Goal: Transaction & Acquisition: Book appointment/travel/reservation

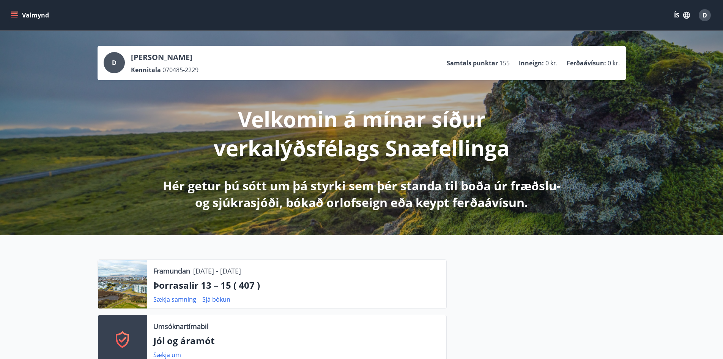
click at [14, 17] on icon "menu" at bounding box center [14, 17] width 7 height 1
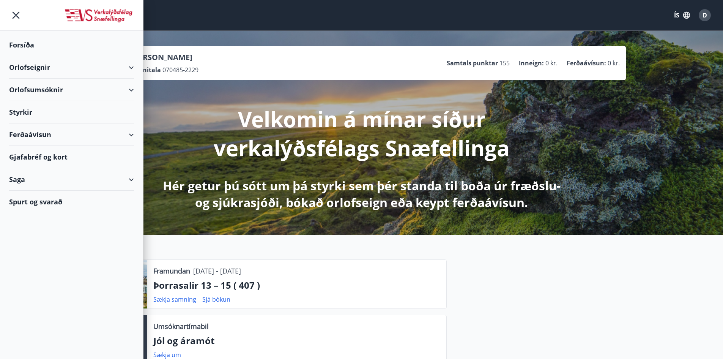
click at [24, 68] on div "Orlofseignir" at bounding box center [71, 67] width 125 height 22
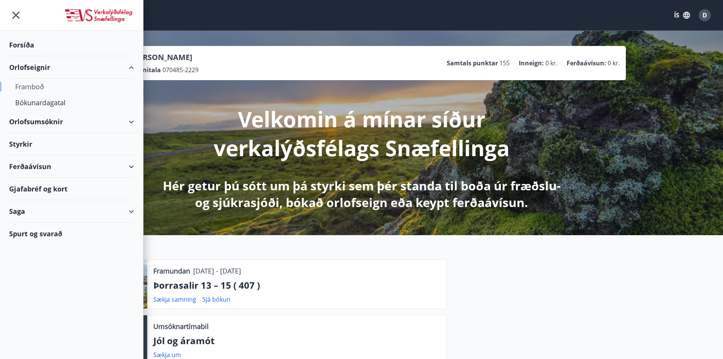
click at [31, 89] on div "Framboð" at bounding box center [71, 87] width 113 height 16
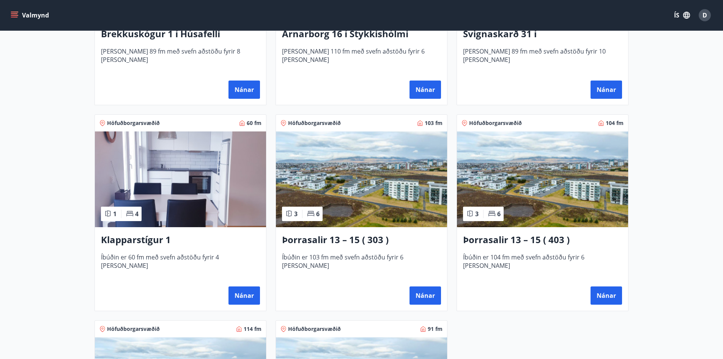
click at [545, 186] on img at bounding box center [542, 179] width 171 height 96
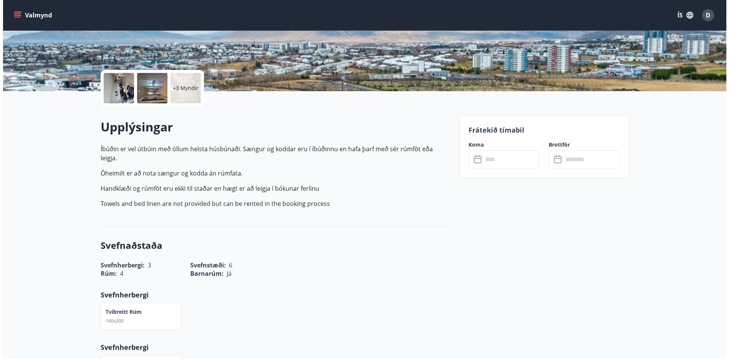
scroll to position [152, 0]
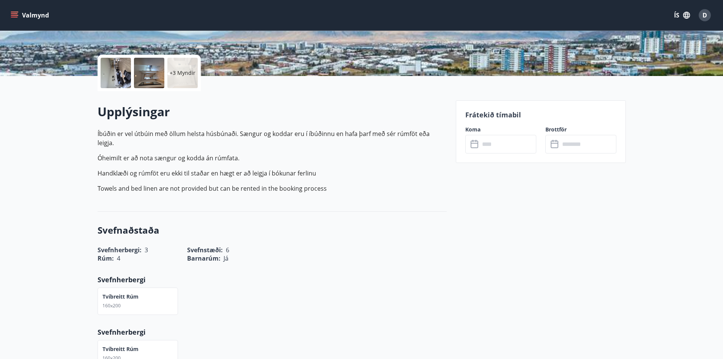
click at [122, 83] on div at bounding box center [116, 73] width 30 height 30
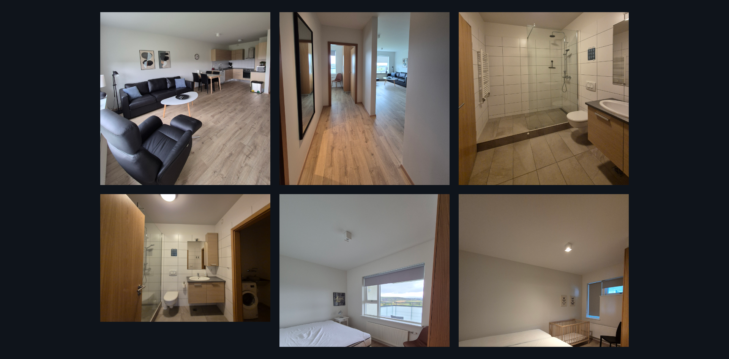
scroll to position [282, 0]
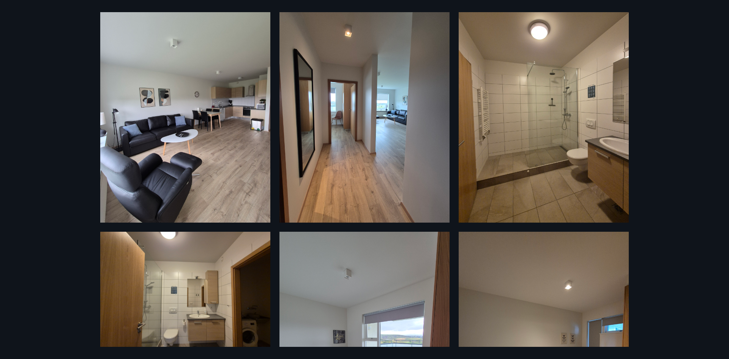
click at [206, 284] on img at bounding box center [185, 296] width 170 height 128
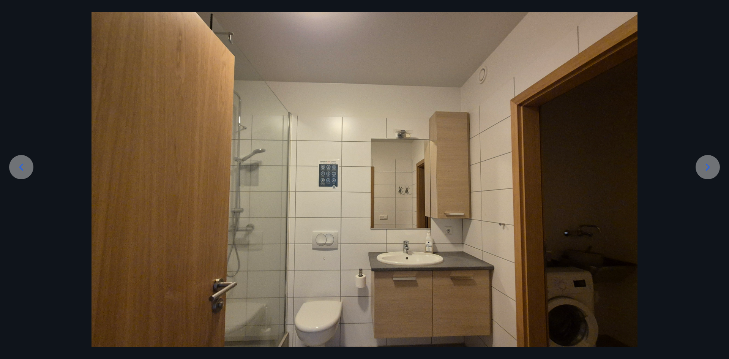
scroll to position [0, 0]
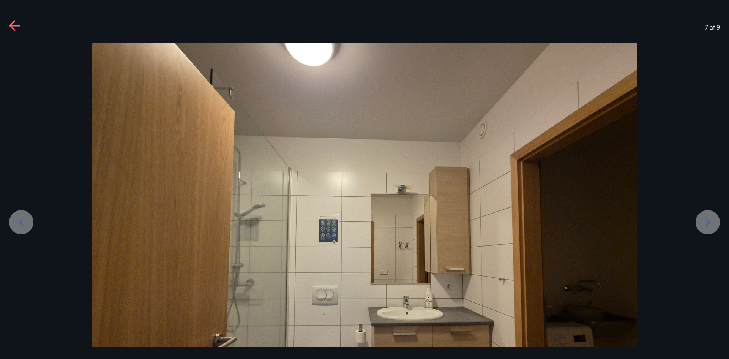
click at [15, 25] on icon at bounding box center [14, 26] width 11 height 2
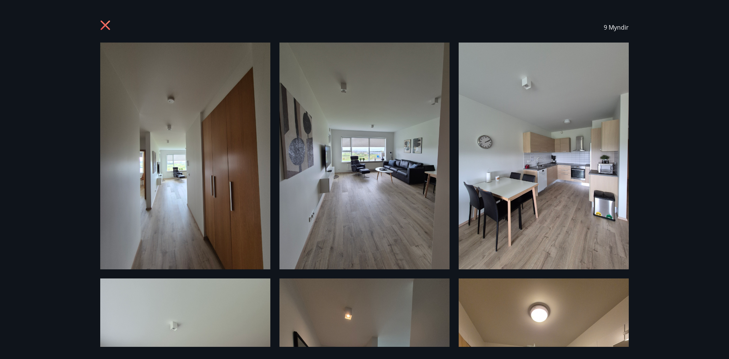
click at [112, 29] on icon at bounding box center [106, 26] width 12 height 12
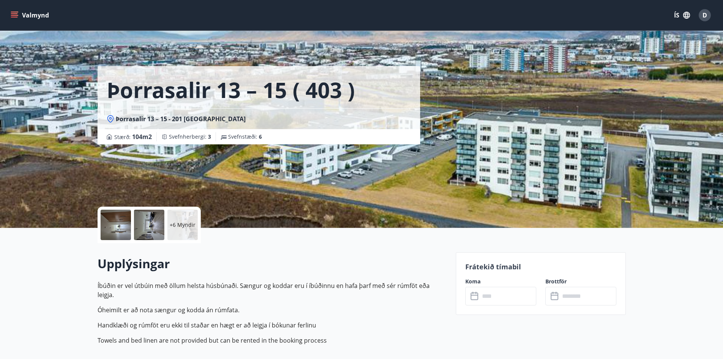
click at [16, 14] on icon "menu" at bounding box center [14, 13] width 7 height 1
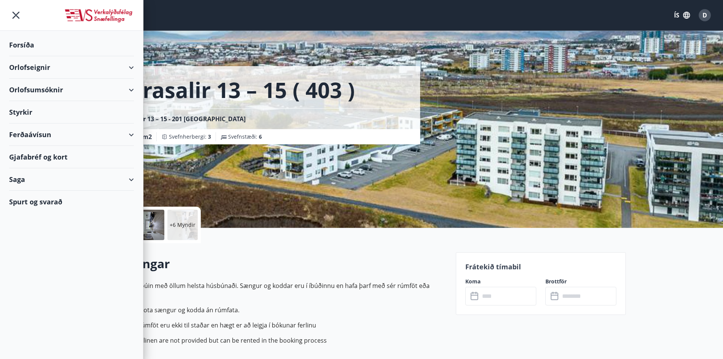
click at [35, 69] on div "Orlofseignir" at bounding box center [71, 67] width 125 height 22
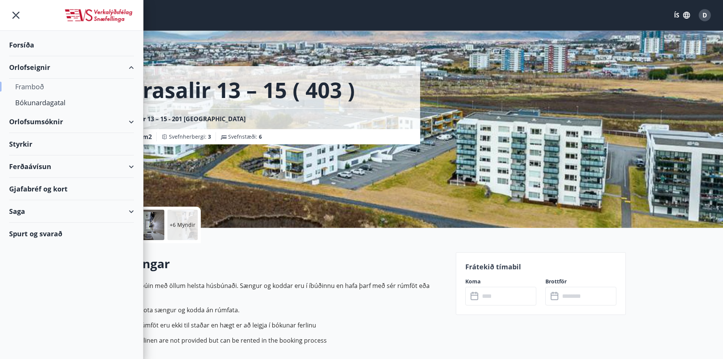
click at [28, 93] on div "Framboð" at bounding box center [71, 87] width 113 height 16
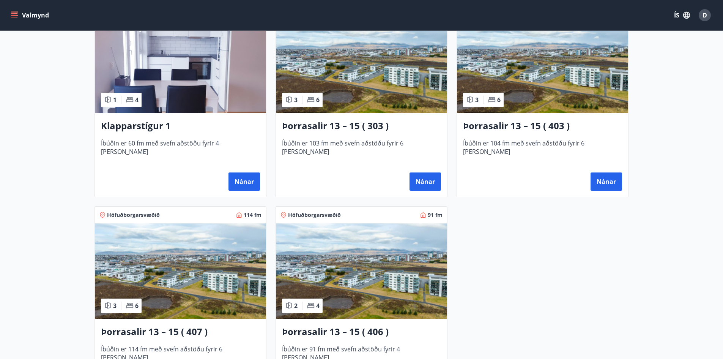
click at [167, 285] on img at bounding box center [180, 271] width 171 height 96
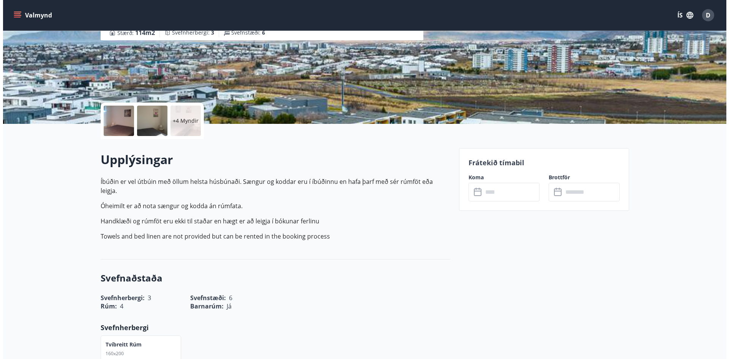
scroll to position [114, 0]
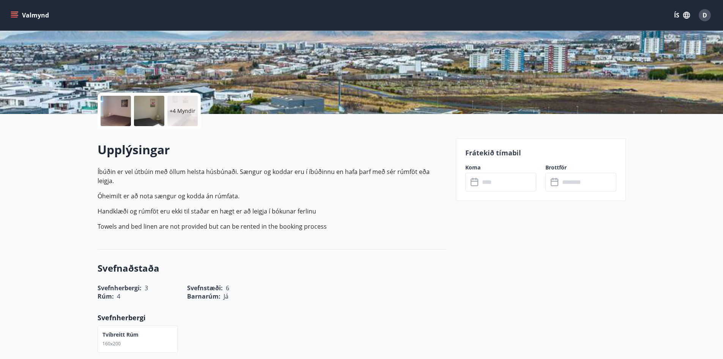
click at [121, 102] on div at bounding box center [116, 111] width 30 height 30
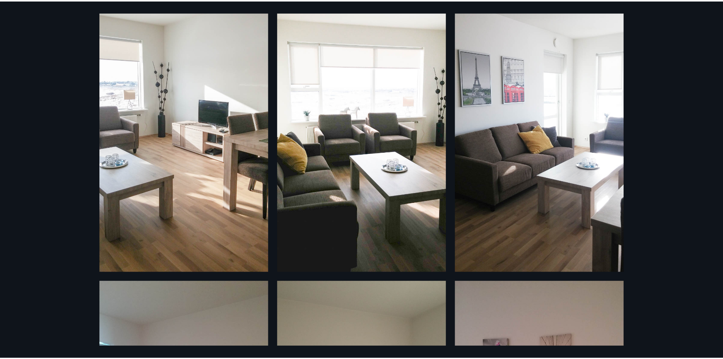
scroll to position [190, 0]
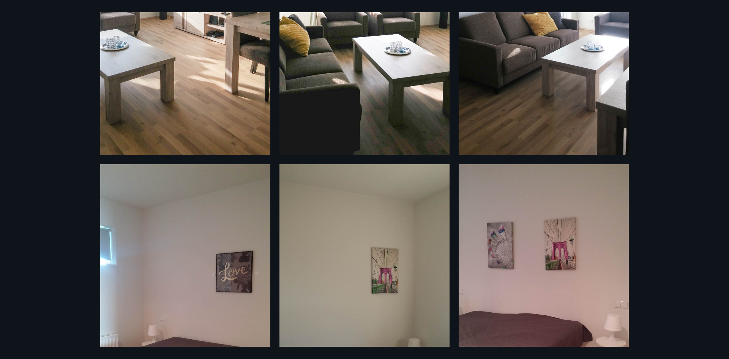
click at [659, 241] on div "10 Myndir" at bounding box center [364, 179] width 729 height 359
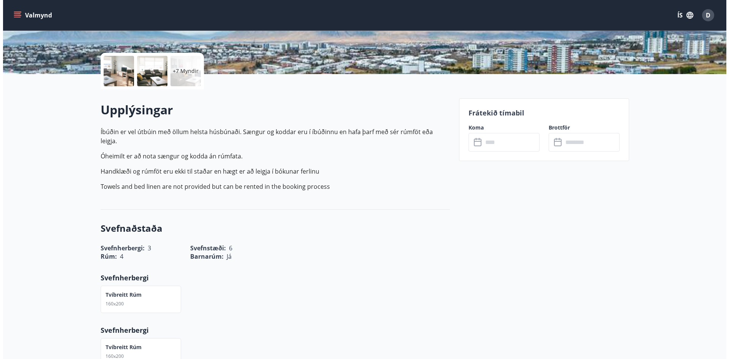
scroll to position [38, 0]
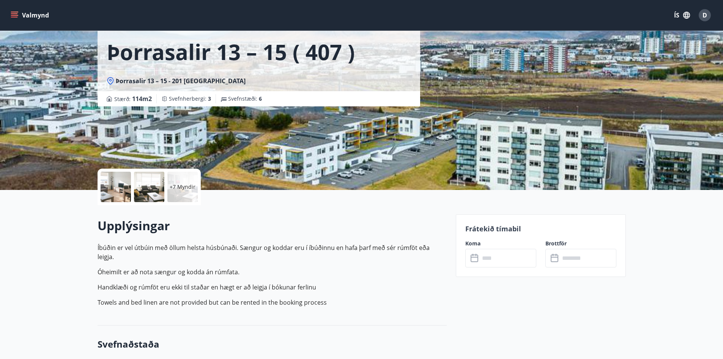
click at [126, 187] on div at bounding box center [116, 187] width 30 height 30
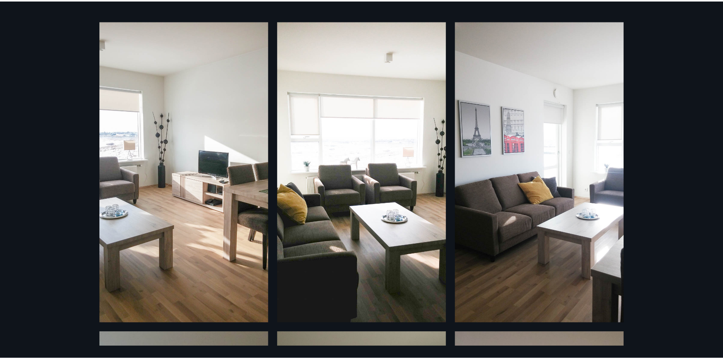
scroll to position [0, 0]
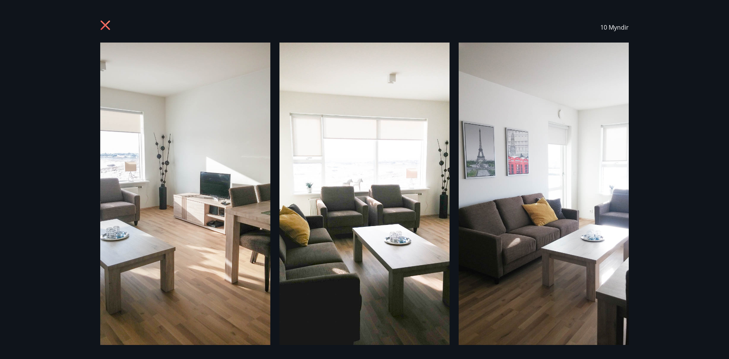
click at [98, 28] on div "10 Myndir" at bounding box center [364, 27] width 547 height 30
click at [104, 26] on icon at bounding box center [105, 24] width 9 height 9
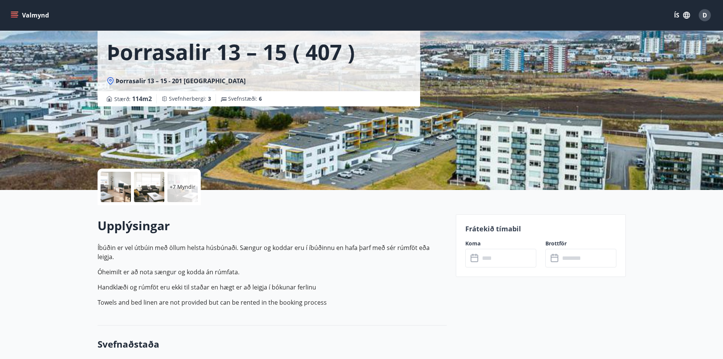
click at [15, 13] on icon "menu" at bounding box center [14, 13] width 7 height 1
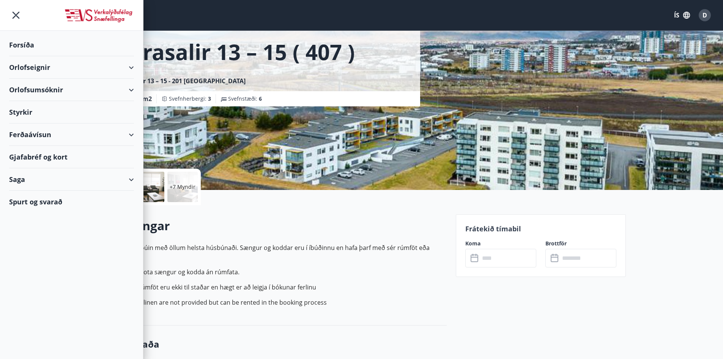
click at [32, 92] on div "Orlofsumsóknir" at bounding box center [71, 90] width 125 height 22
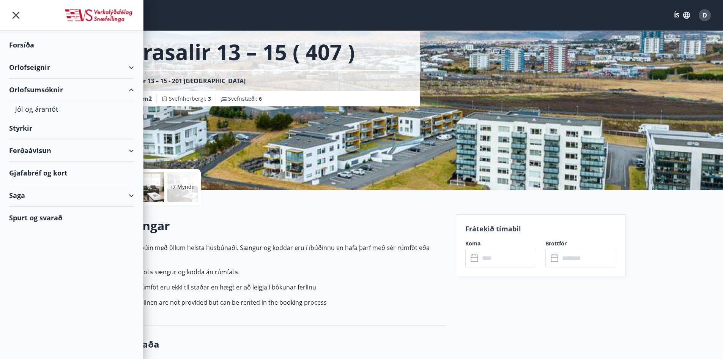
click at [31, 67] on div "Orlofseignir" at bounding box center [71, 67] width 125 height 22
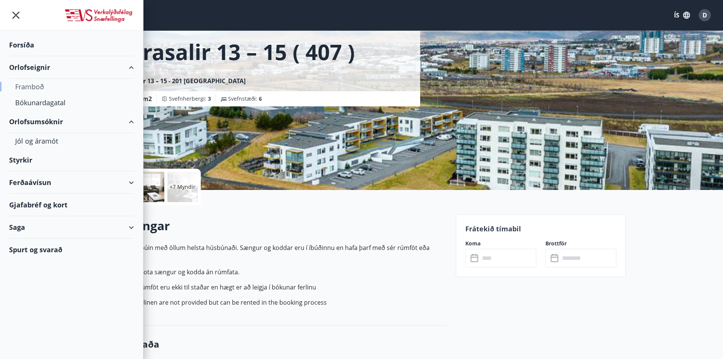
click at [24, 88] on div "Framboð" at bounding box center [71, 87] width 113 height 16
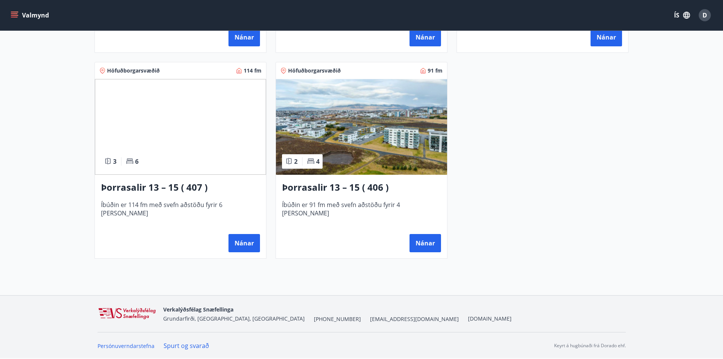
click at [193, 101] on img at bounding box center [180, 127] width 171 height 96
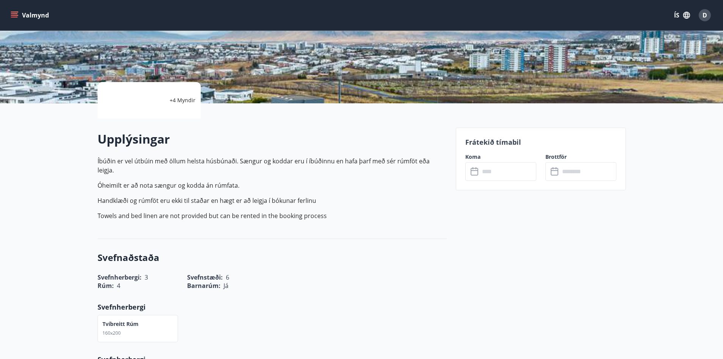
scroll to position [38, 0]
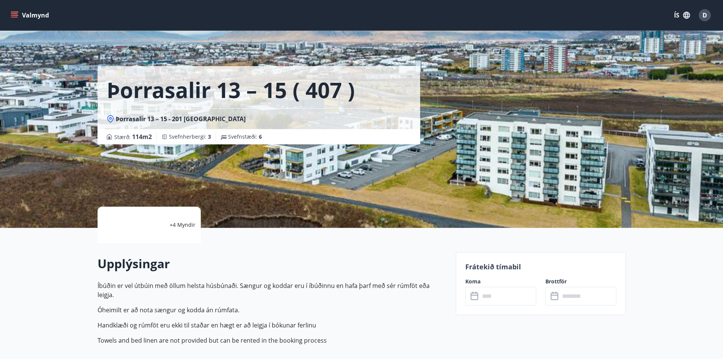
click at [154, 222] on div at bounding box center [149, 225] width 30 height 30
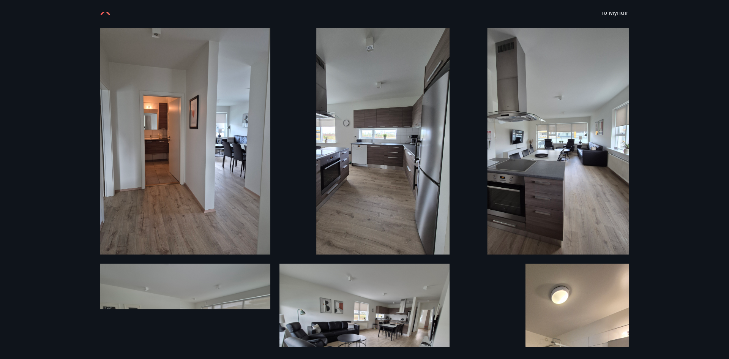
scroll to position [2, 0]
